Goal: Check status

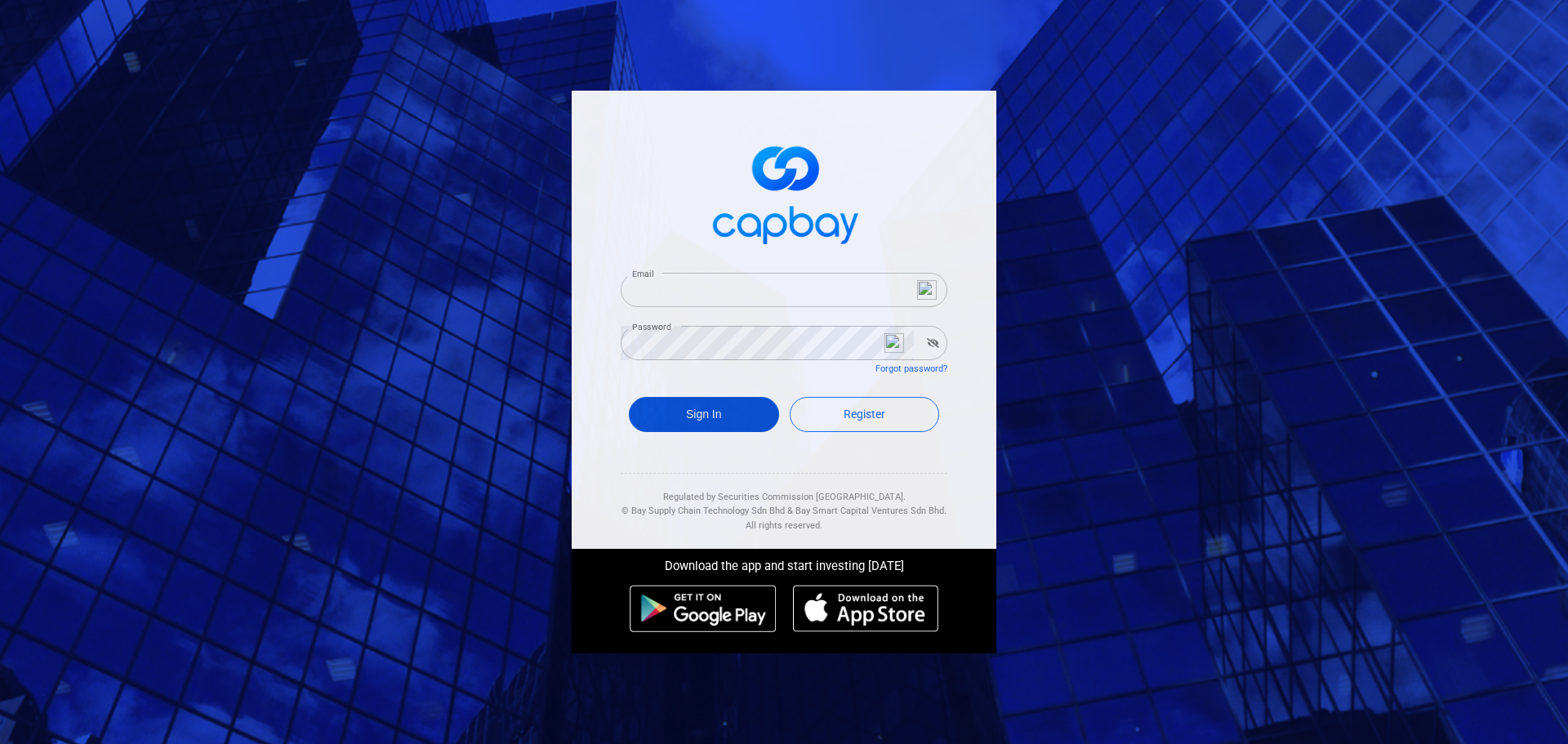
type input "[EMAIL_ADDRESS][DOMAIN_NAME]"
click at [734, 415] on button "Sign In" at bounding box center [704, 415] width 151 height 35
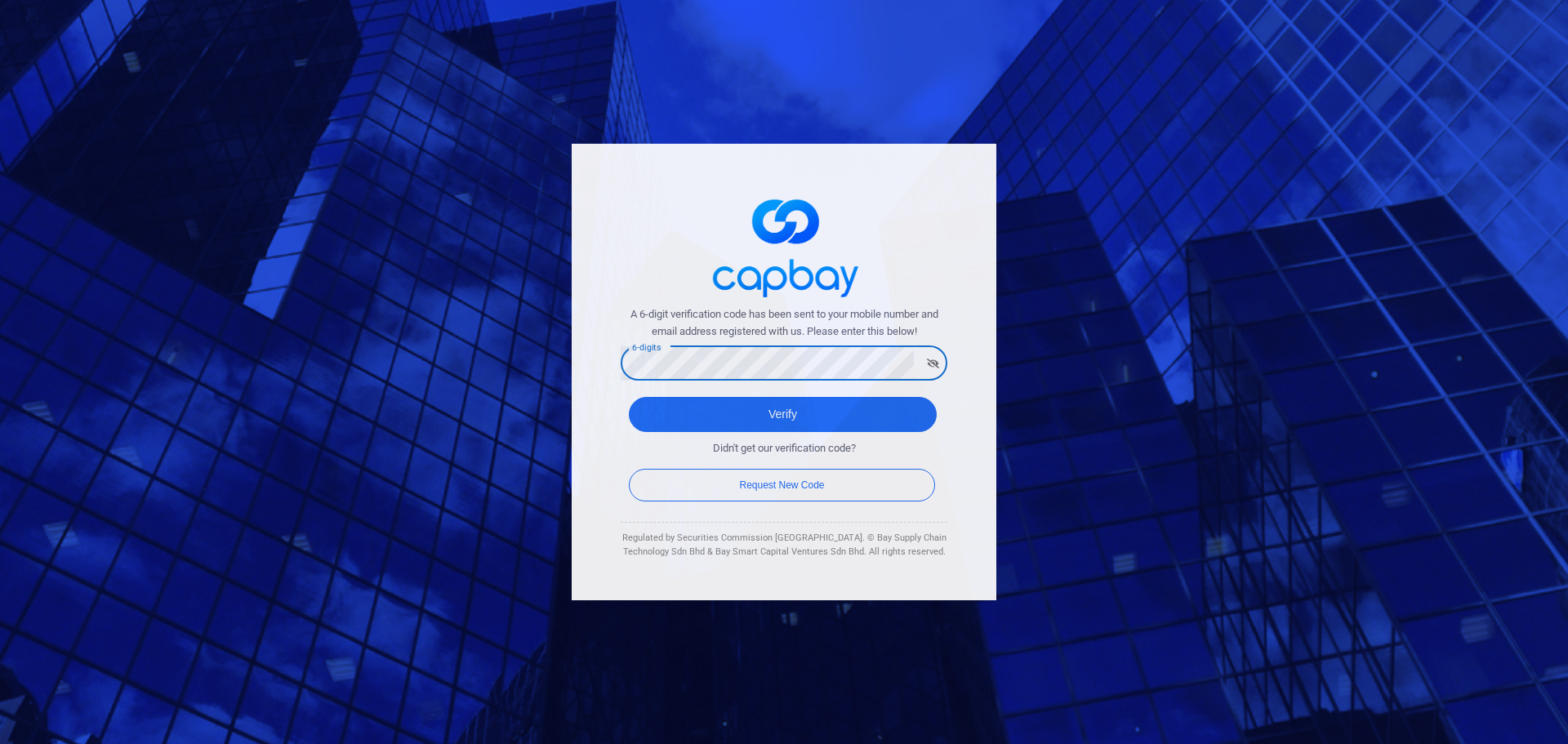
click at [629, 397] on button "Verify" at bounding box center [783, 415] width 308 height 35
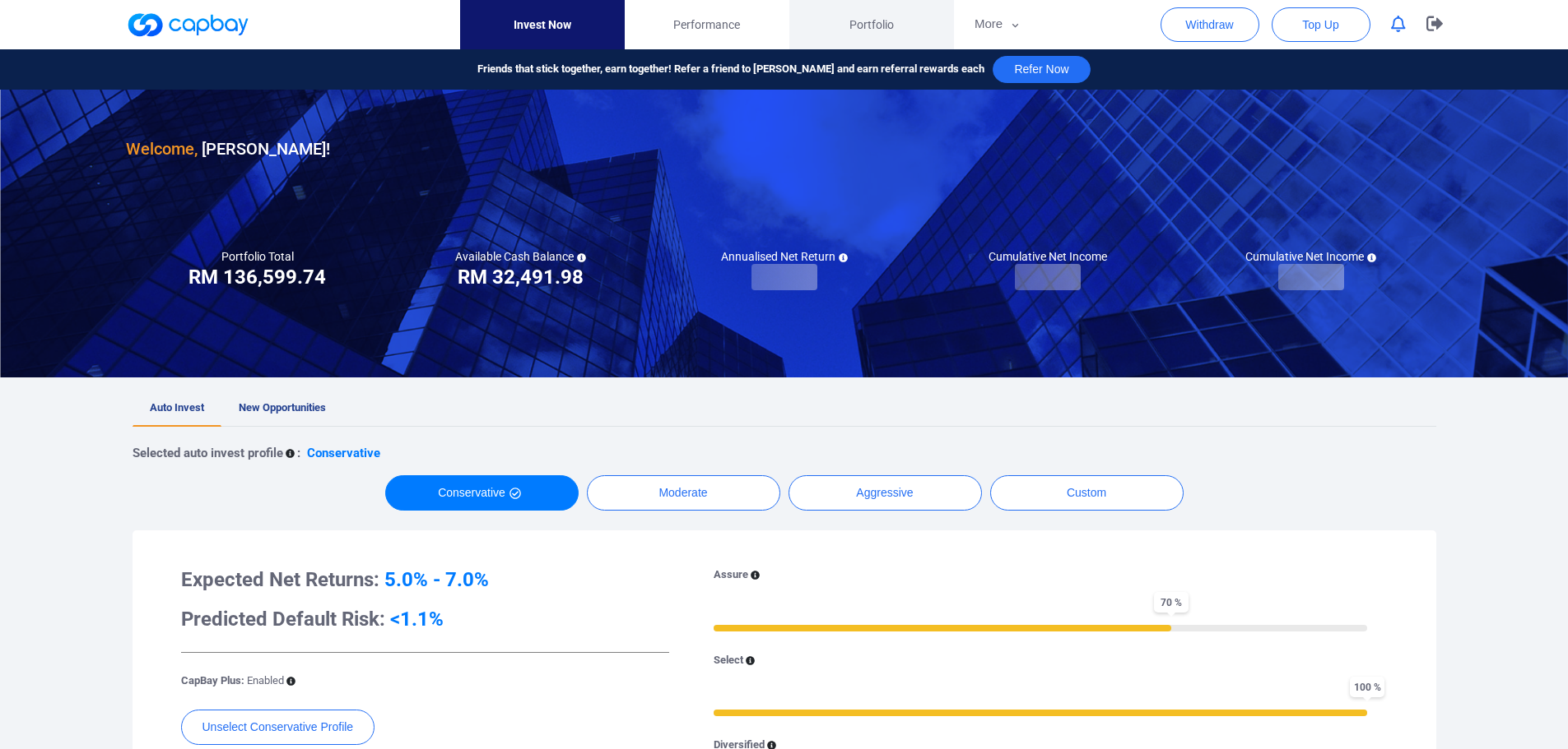
click at [887, 25] on span "Portfolio" at bounding box center [871, 25] width 44 height 18
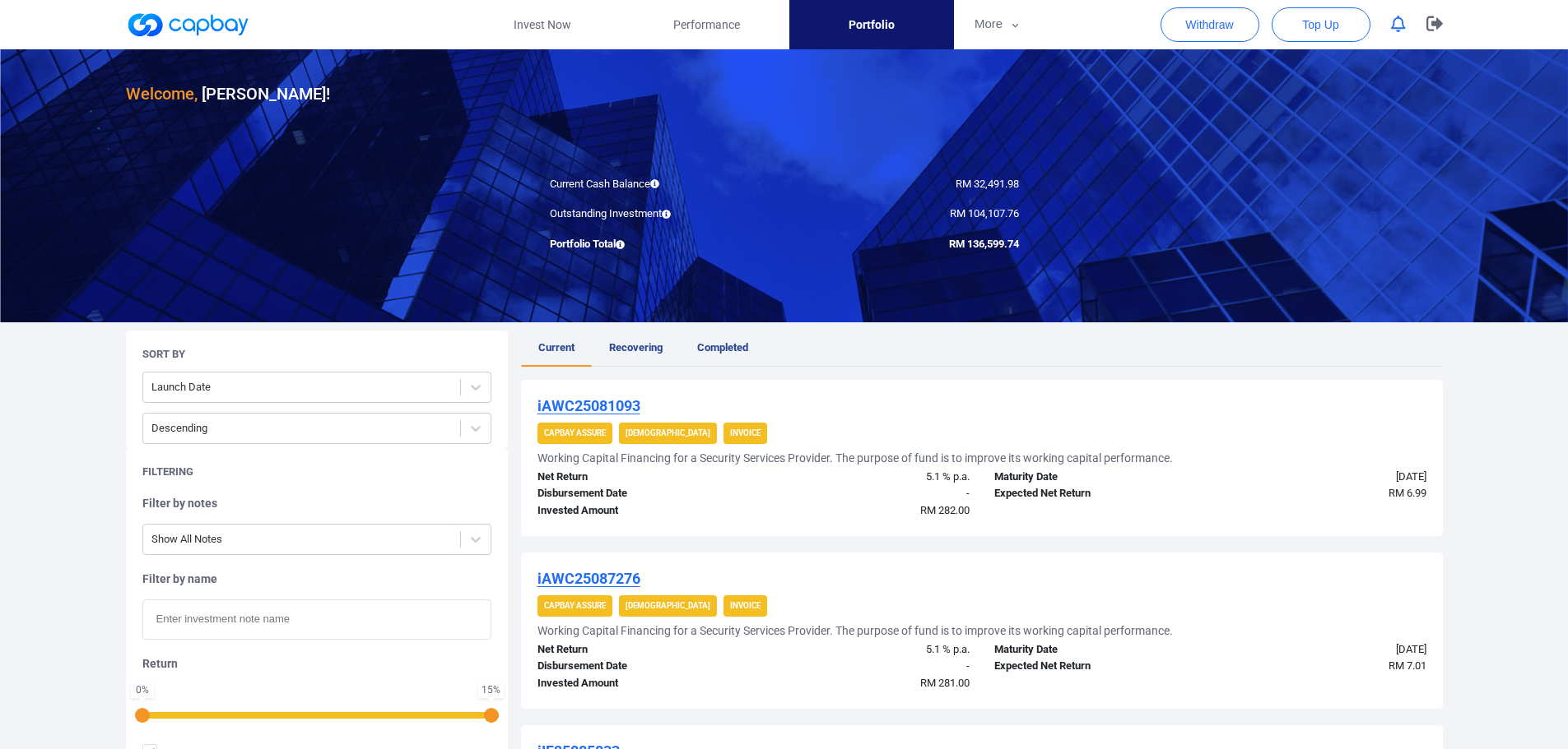
scroll to position [82, 0]
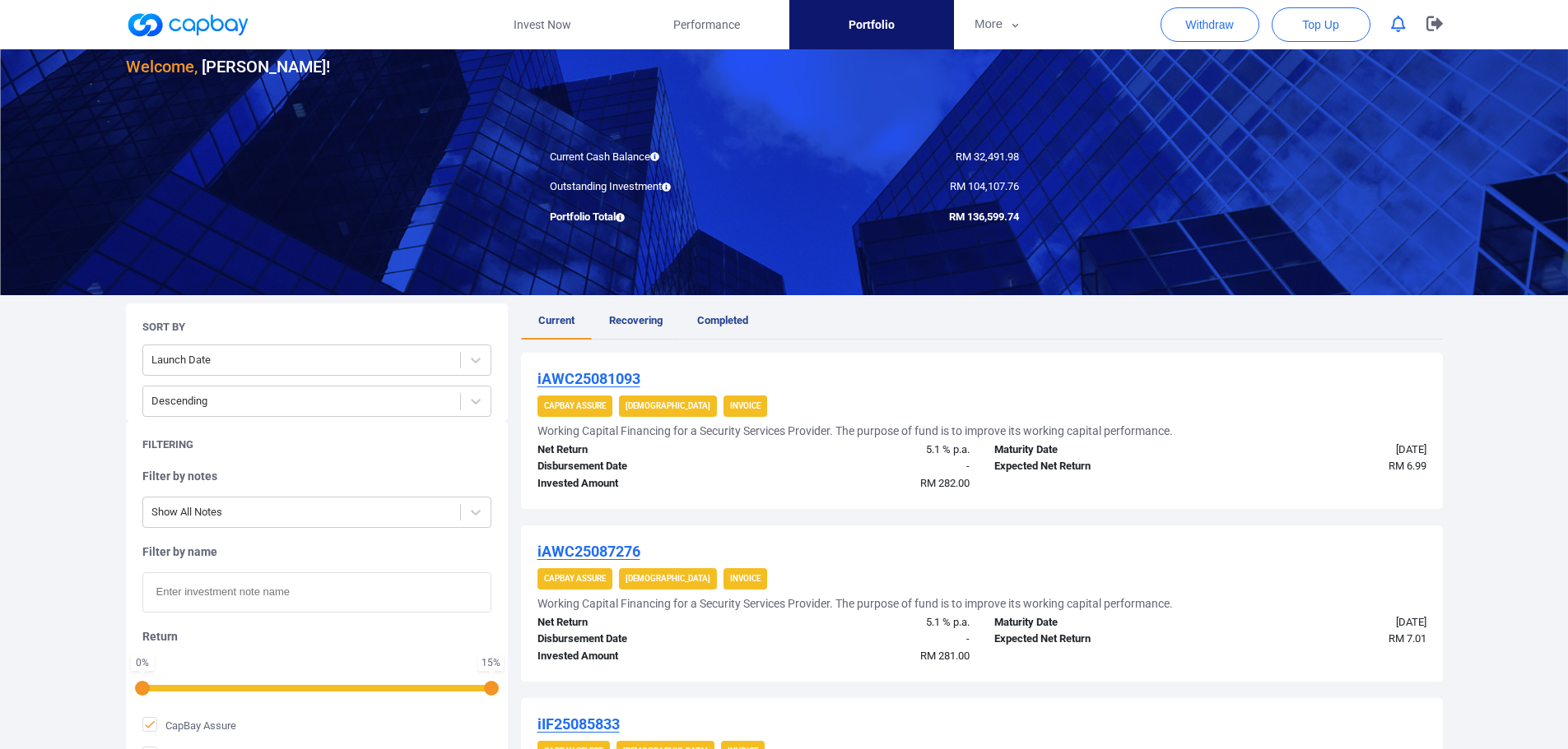
click at [606, 325] on link "Recovering" at bounding box center [636, 321] width 88 height 36
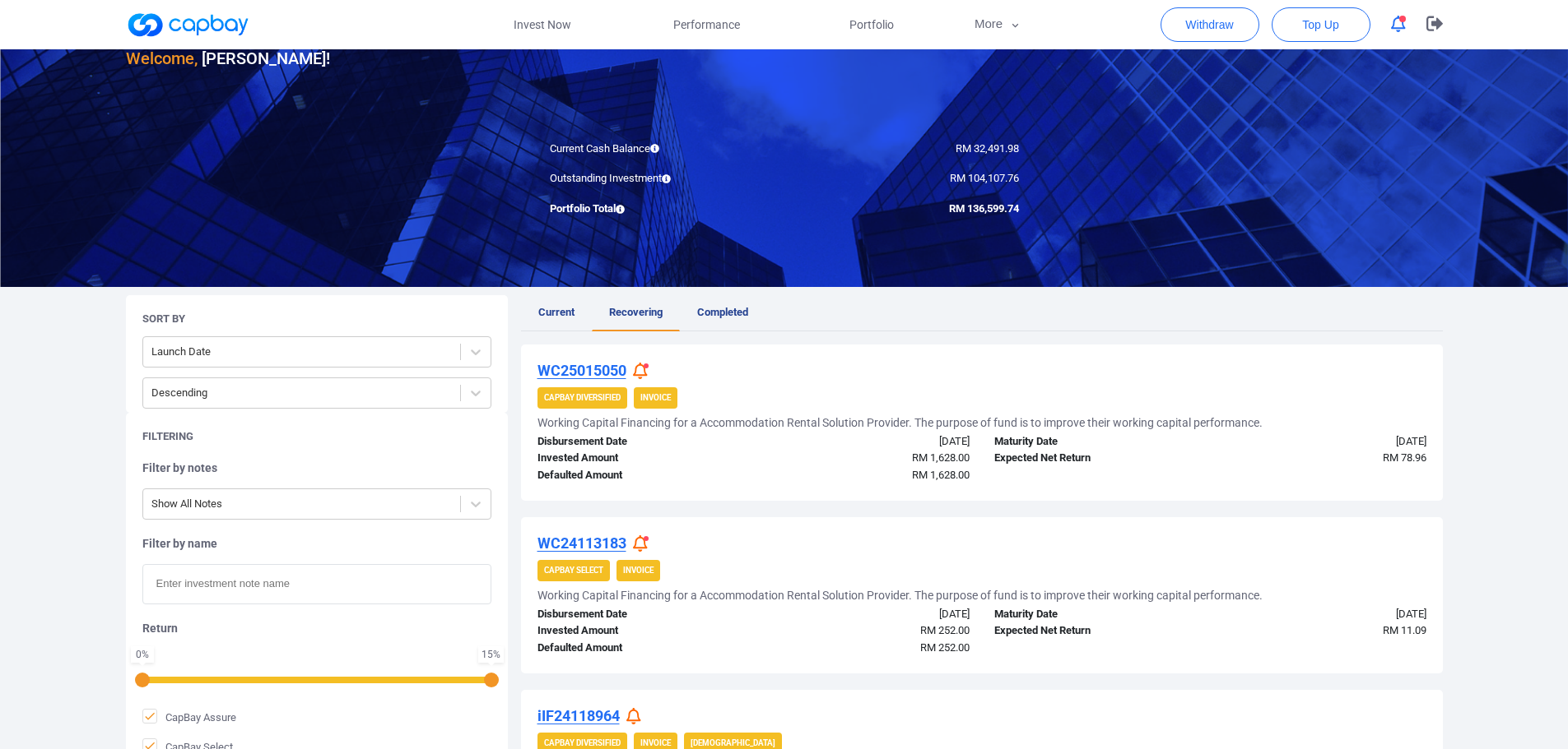
scroll to position [73, 0]
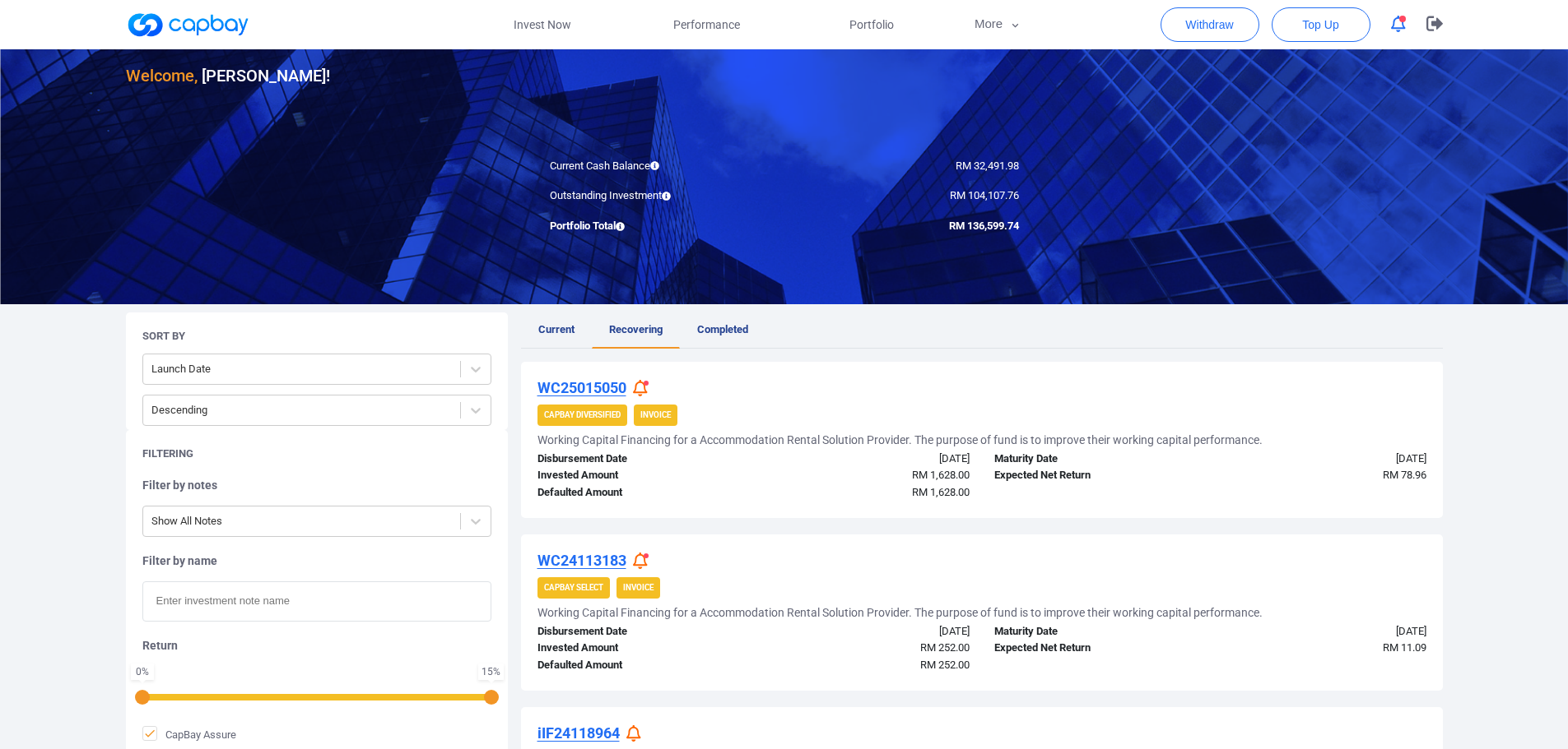
click at [651, 386] on div at bounding box center [643, 388] width 20 height 17
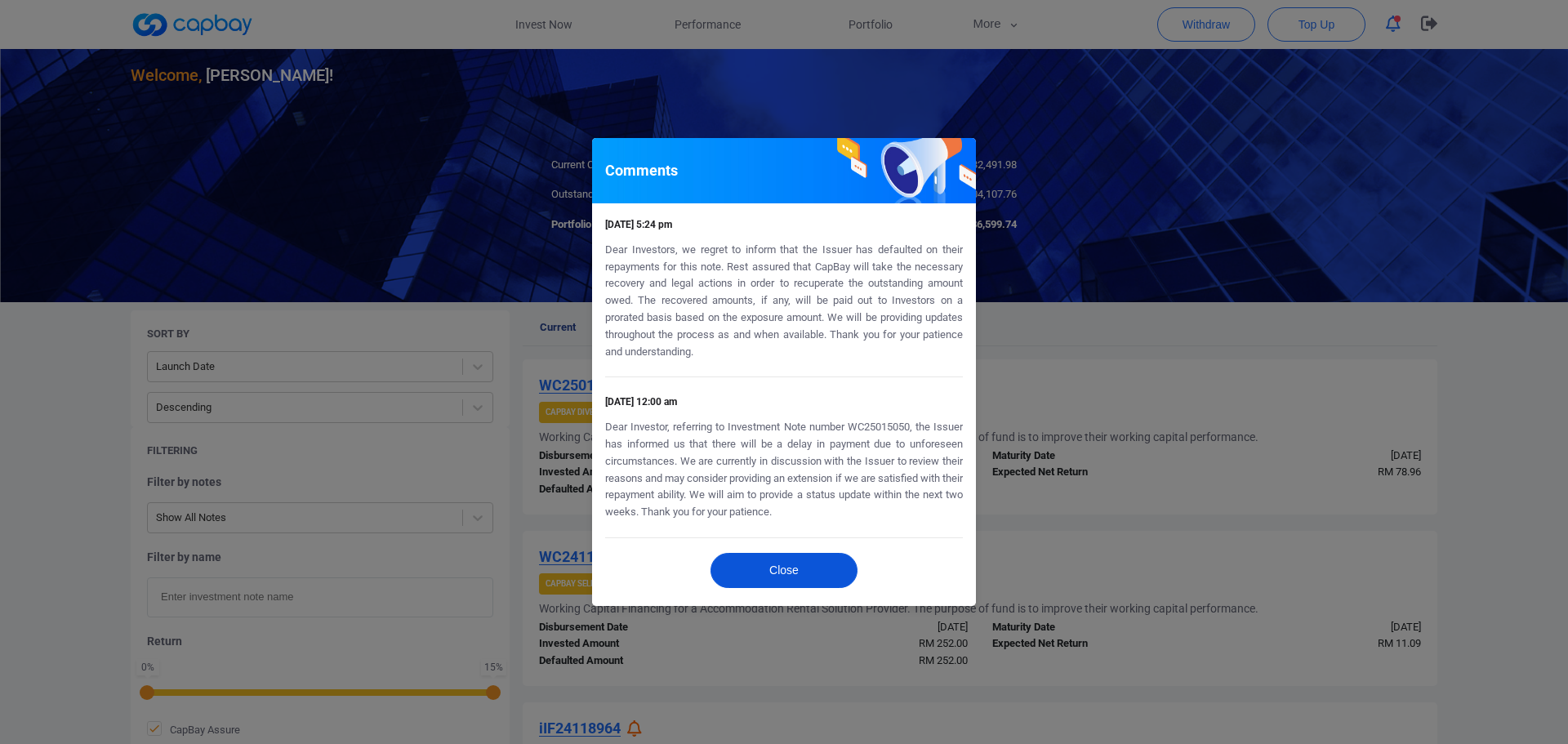
click at [803, 561] on button "Close" at bounding box center [784, 570] width 147 height 35
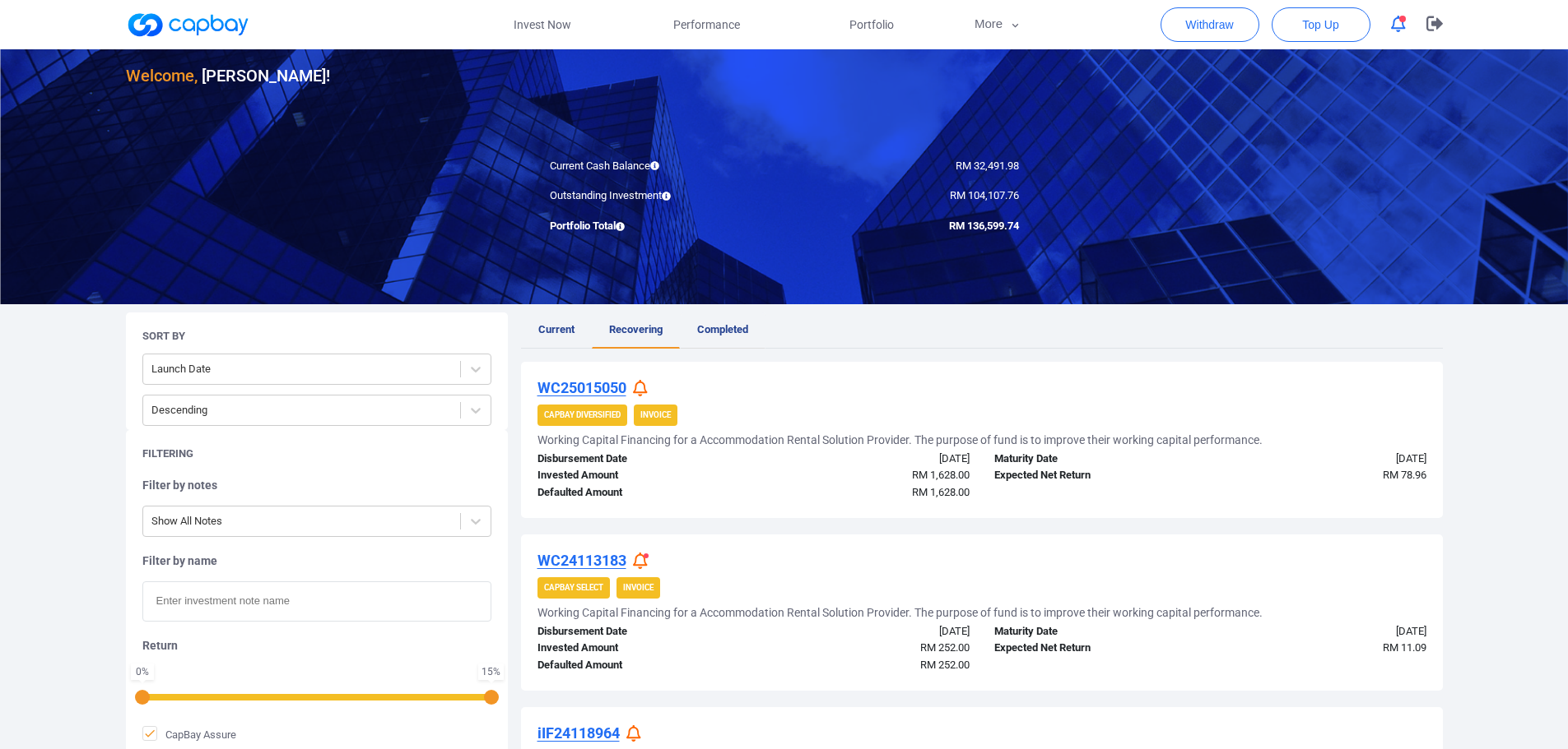
click at [738, 322] on link "Completed" at bounding box center [722, 330] width 86 height 36
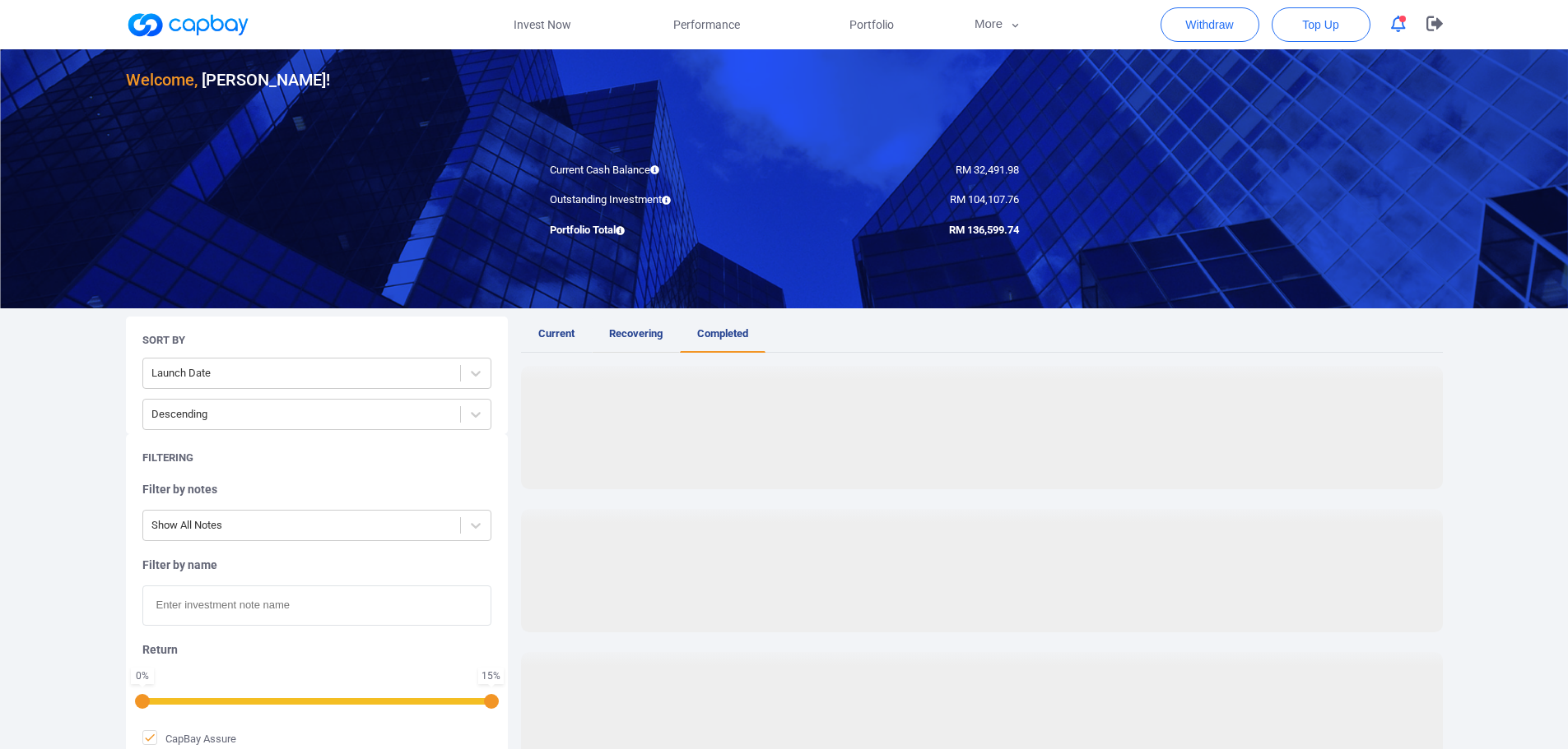
scroll to position [164, 0]
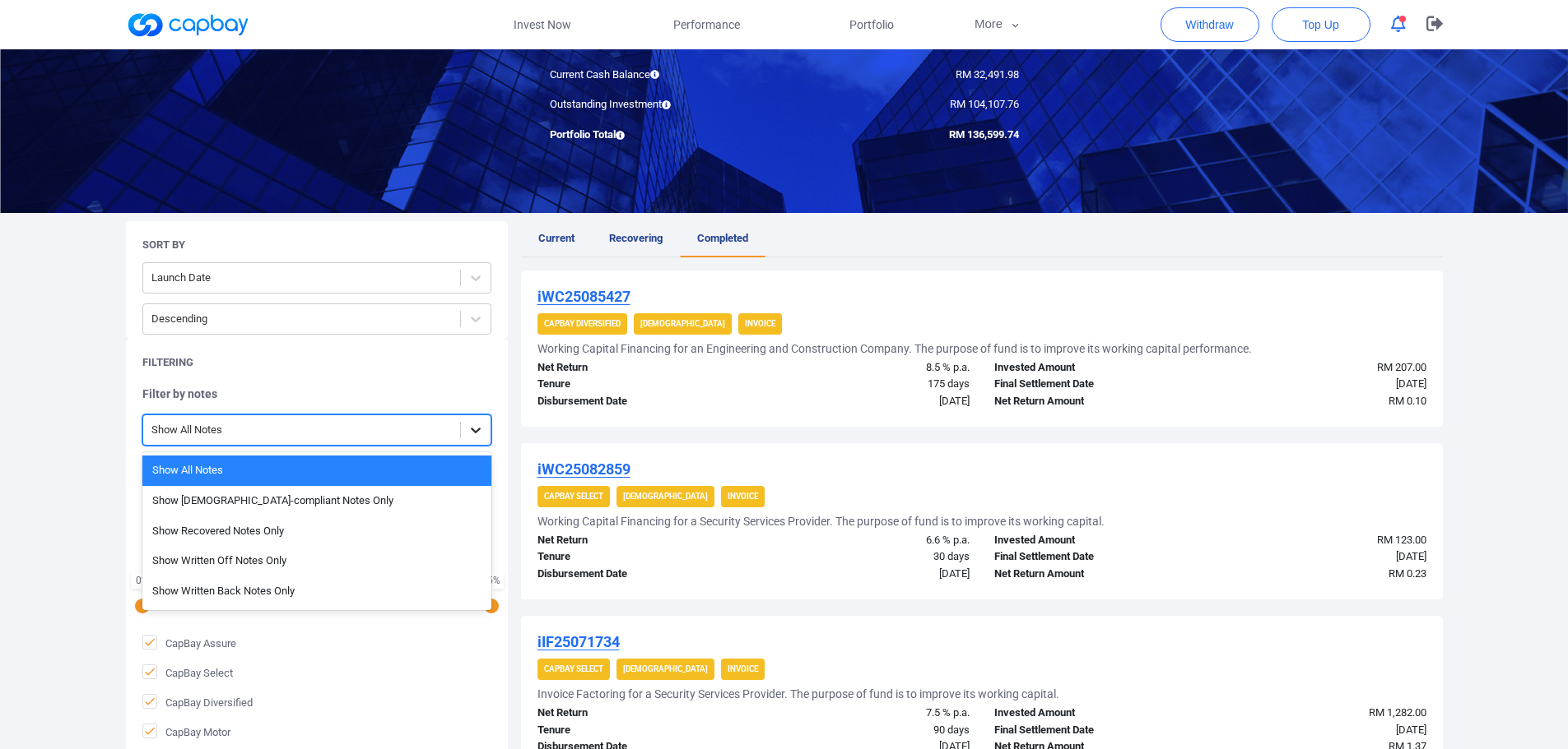
click at [466, 437] on div at bounding box center [476, 431] width 30 height 30
click at [354, 572] on div "Show Written Off Notes Only" at bounding box center [317, 562] width 349 height 31
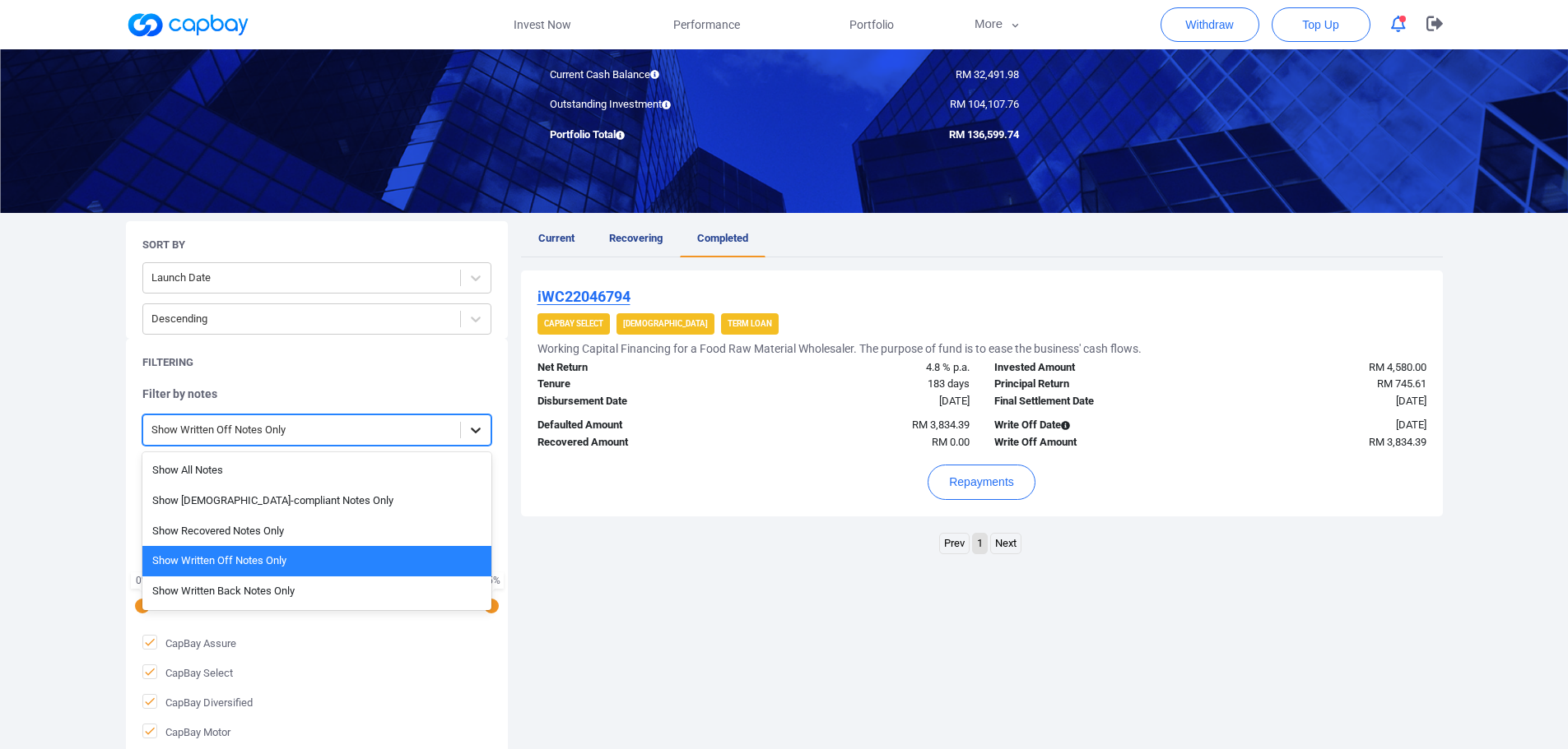
click at [482, 433] on icon at bounding box center [476, 430] width 17 height 17
click at [378, 532] on div "Show Recovered Notes Only" at bounding box center [317, 532] width 349 height 31
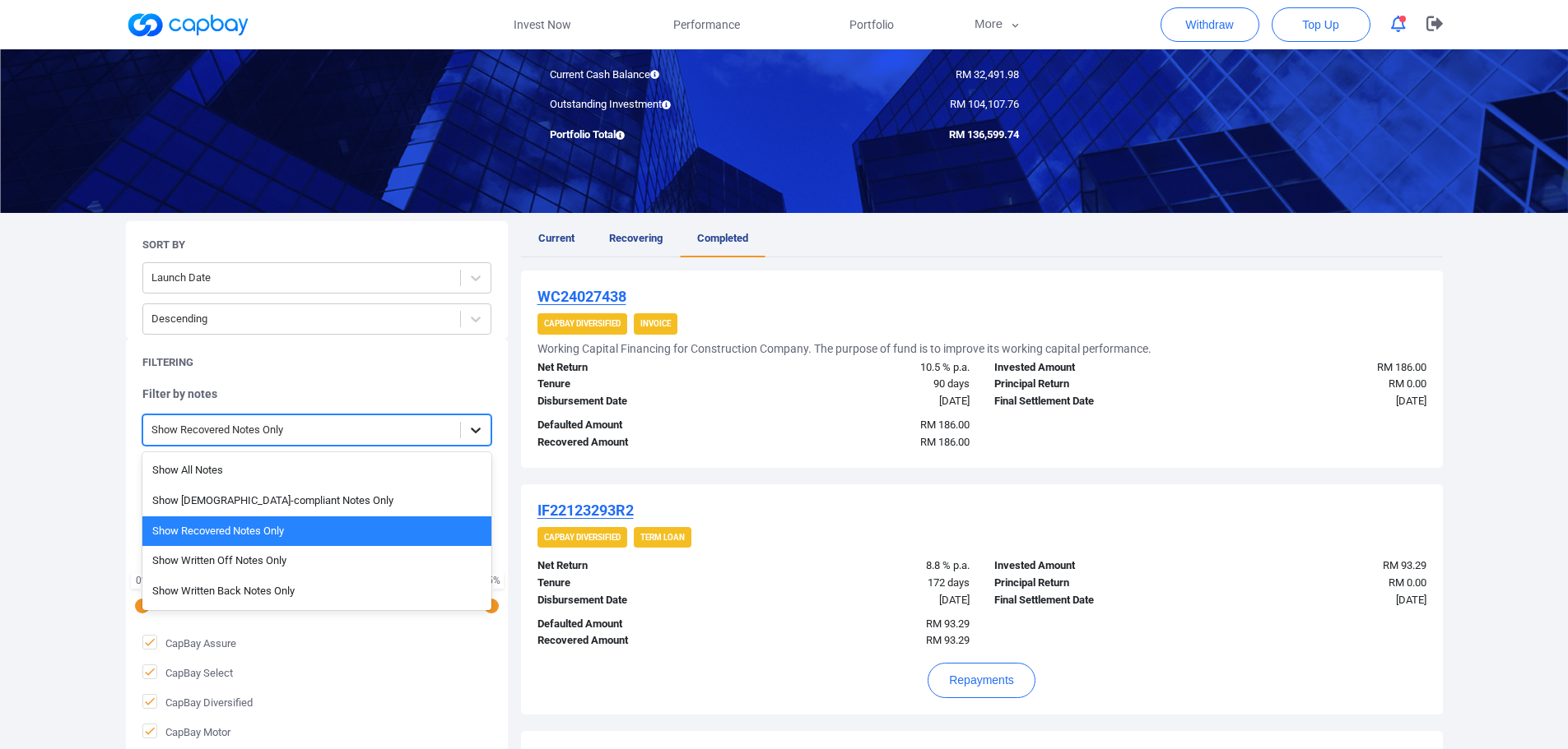
click at [478, 438] on div at bounding box center [476, 431] width 30 height 30
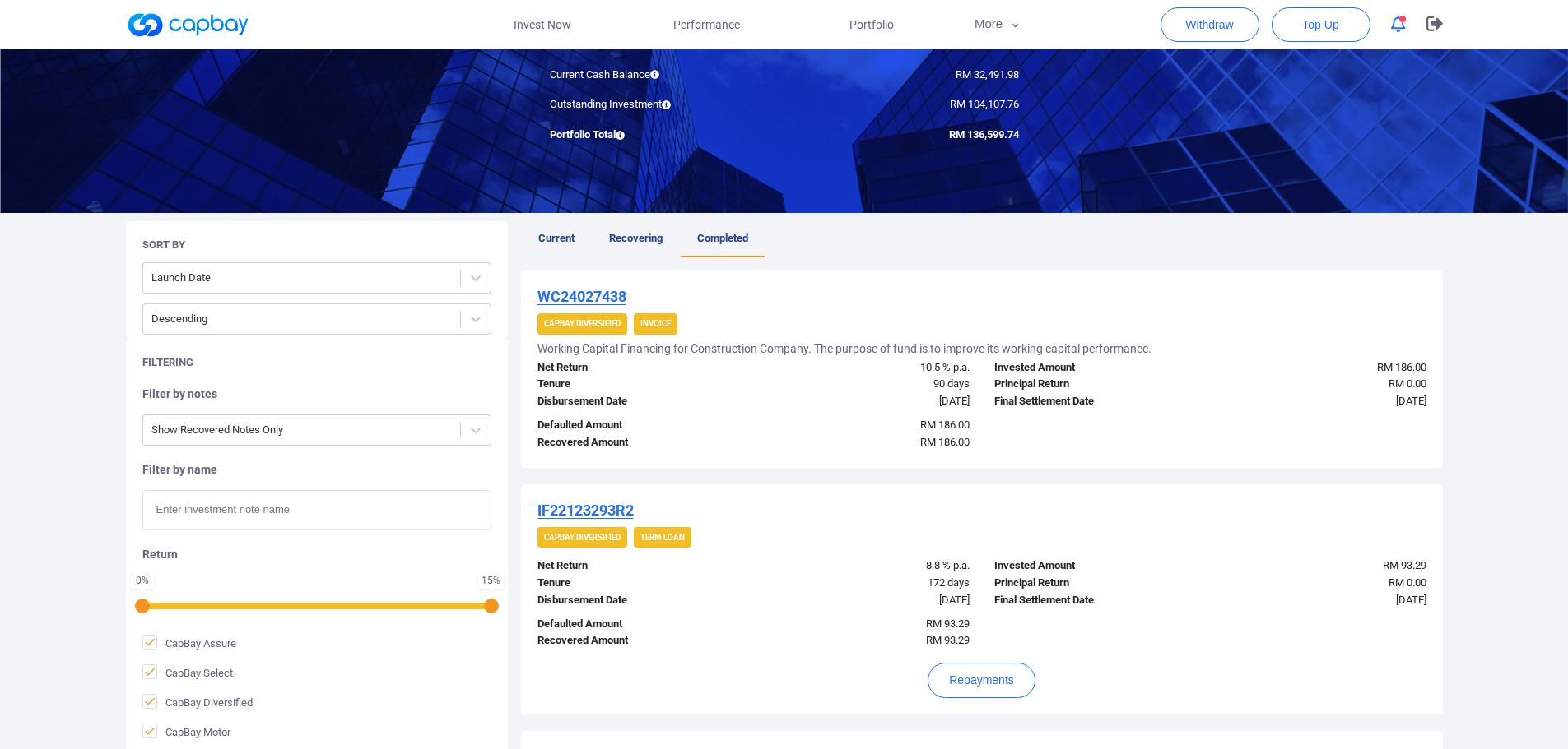
click at [719, 423] on div "Defaulted Amount" at bounding box center [639, 426] width 228 height 17
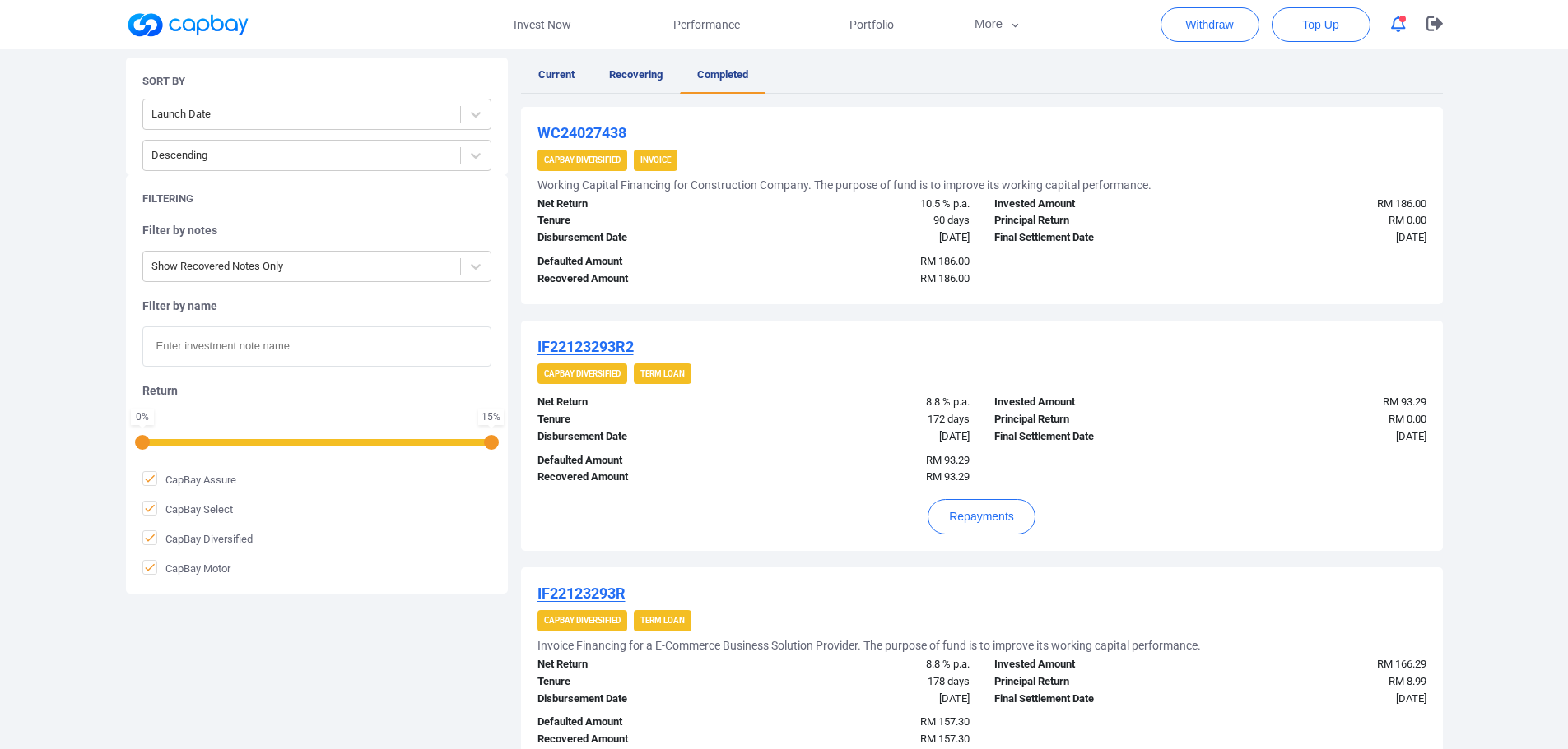
scroll to position [310, 0]
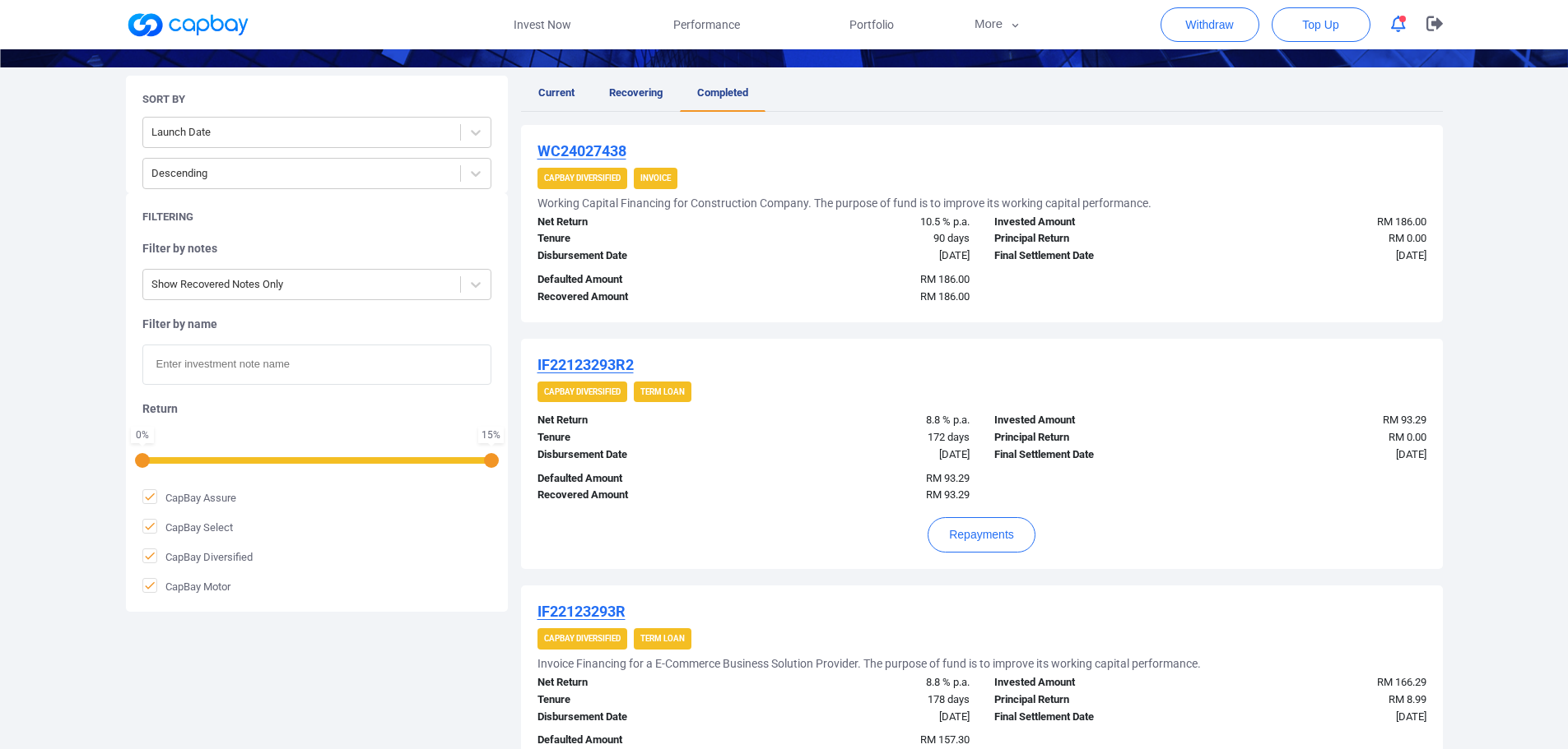
click at [614, 156] on u "WC24027438" at bounding box center [582, 151] width 89 height 17
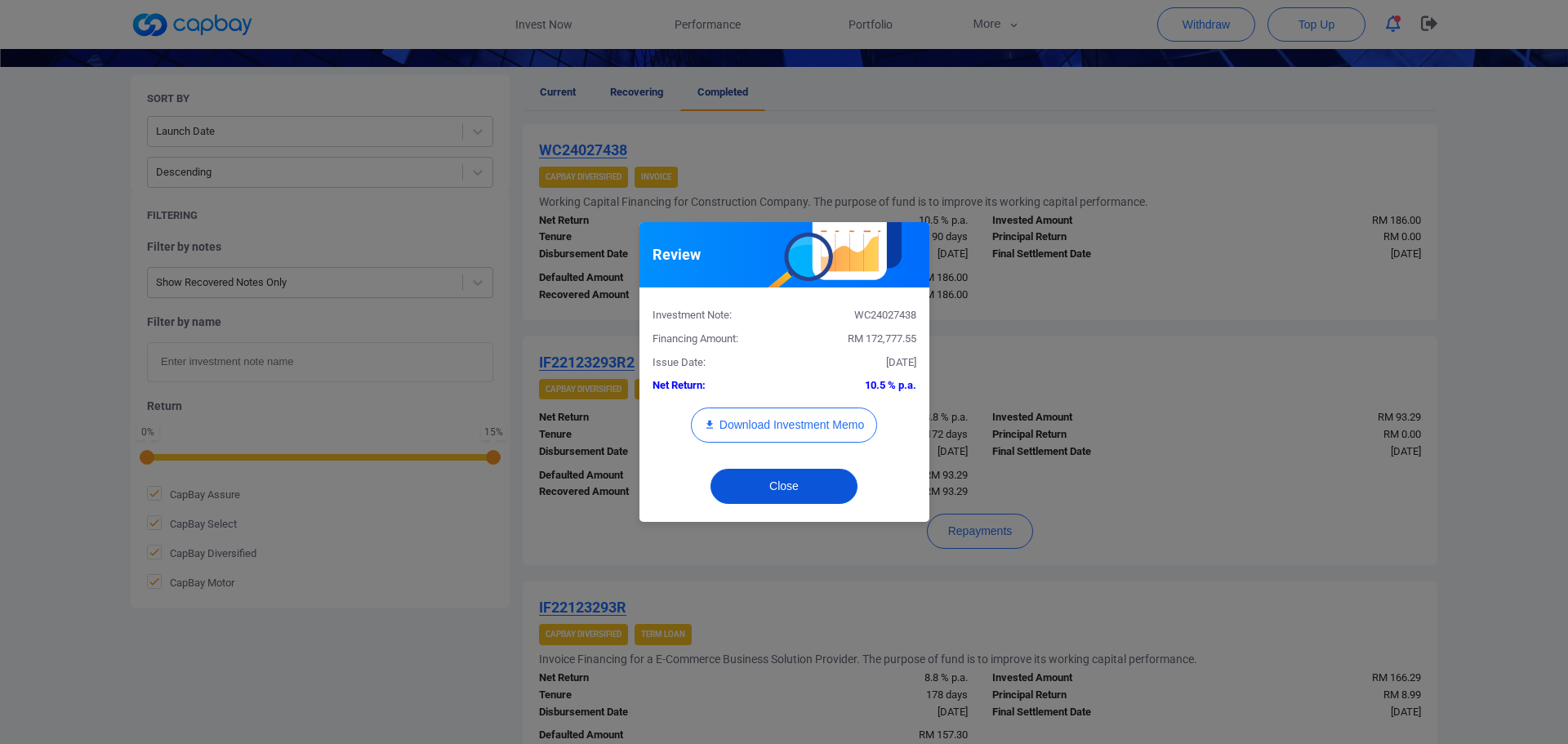
click at [800, 487] on button "Close" at bounding box center [784, 487] width 147 height 35
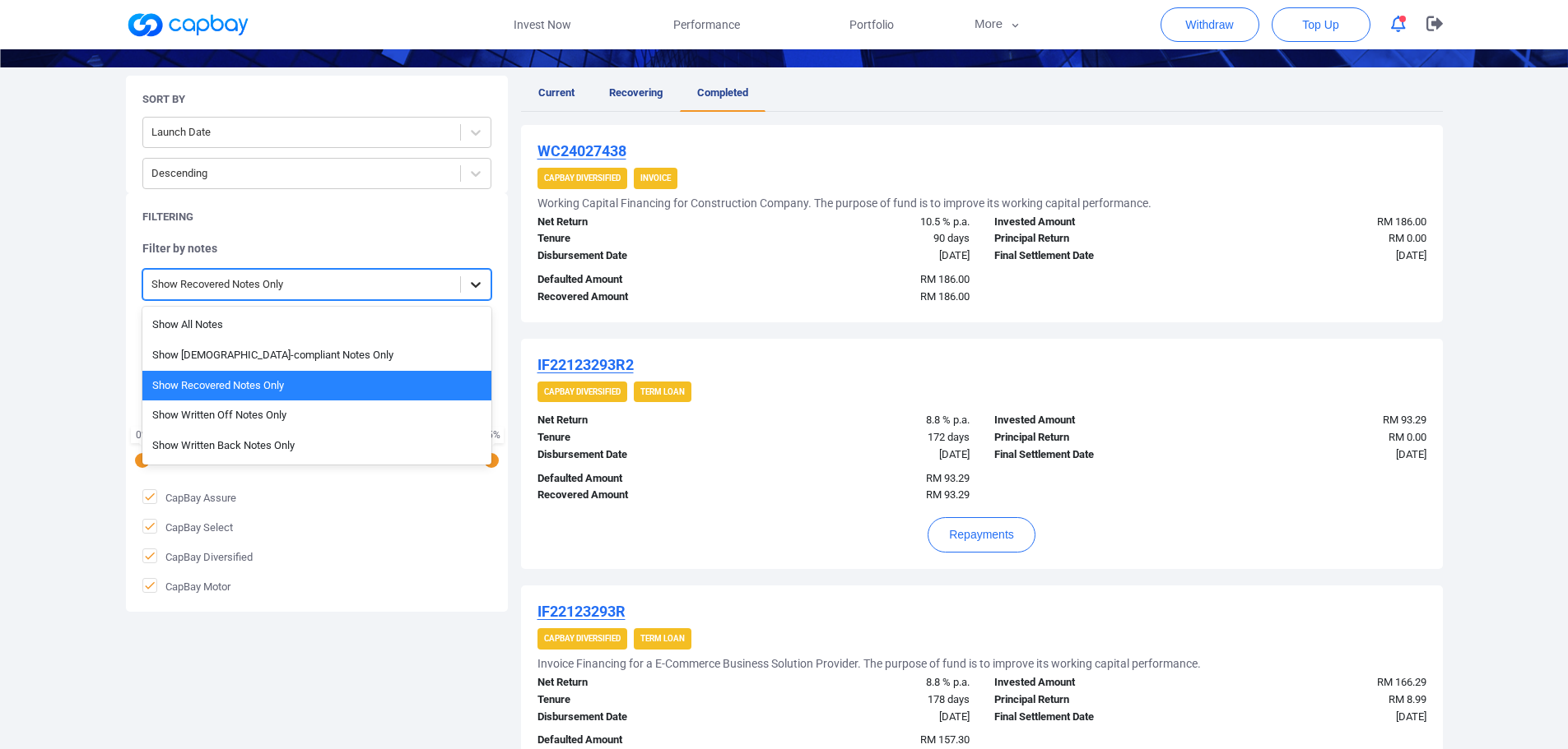
click at [476, 277] on icon at bounding box center [476, 285] width 17 height 17
click at [384, 442] on div "Show Written Back Notes Only" at bounding box center [317, 446] width 349 height 31
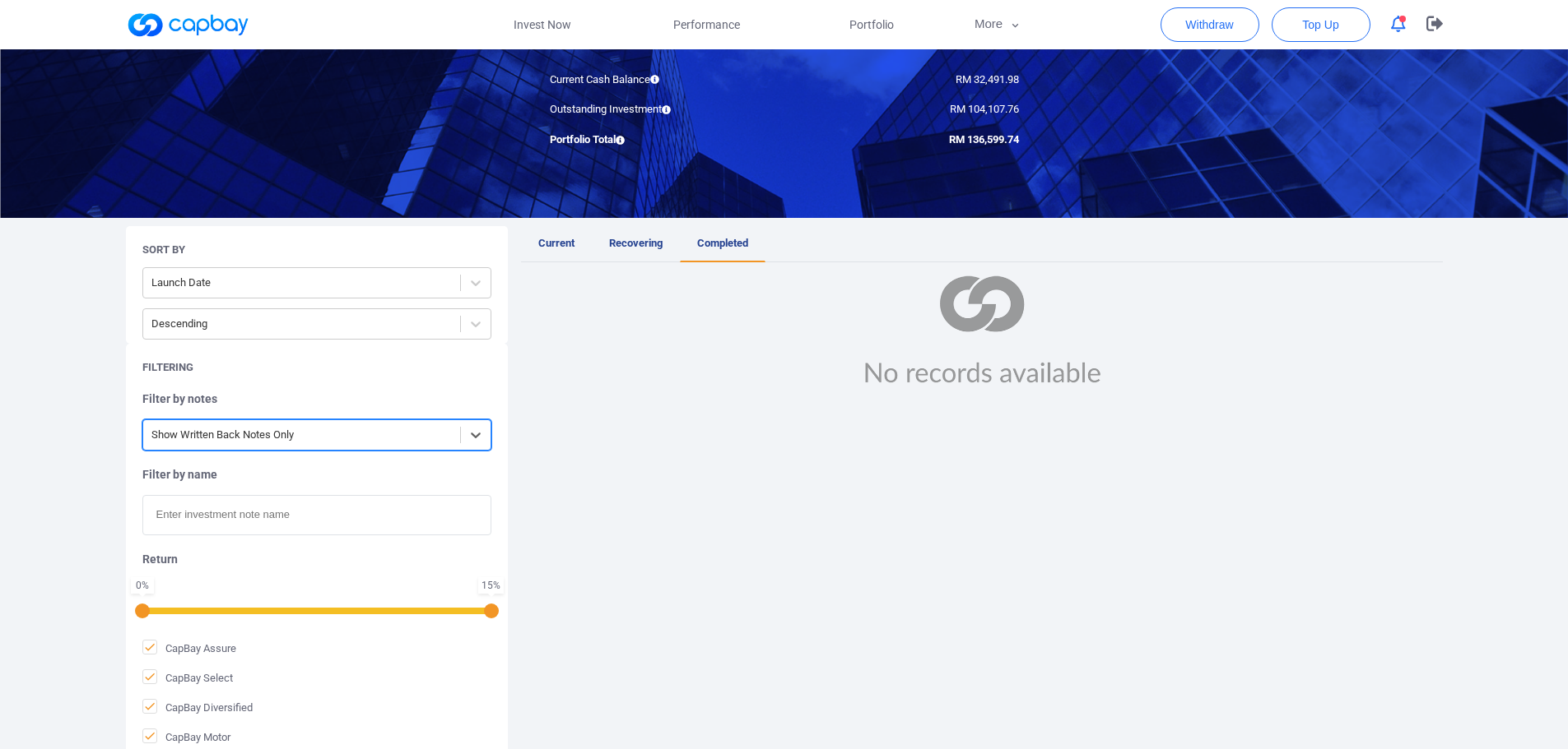
scroll to position [0, 0]
